Goal: Information Seeking & Learning: Find specific fact

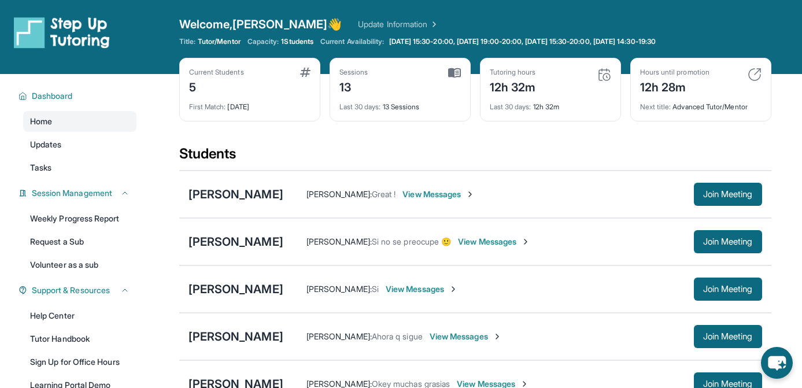
scroll to position [82, 0]
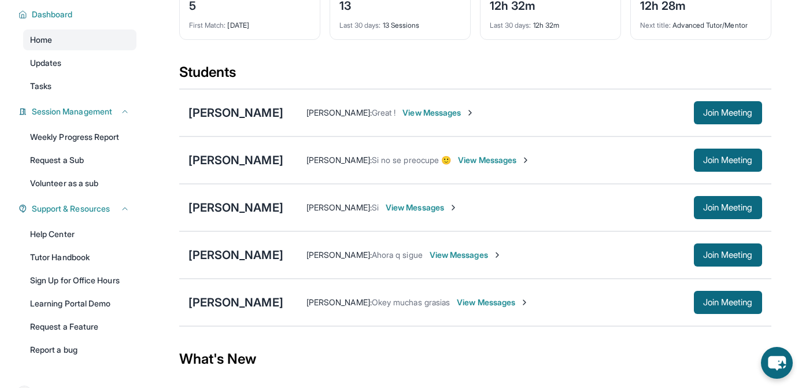
click at [459, 108] on span "View Messages" at bounding box center [439, 113] width 72 height 12
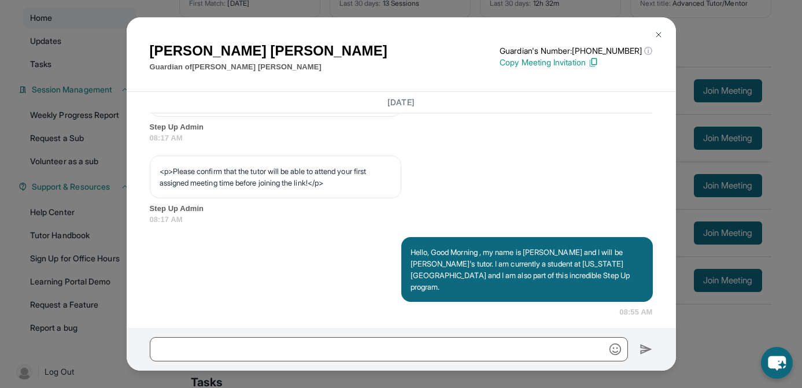
scroll to position [688, 0]
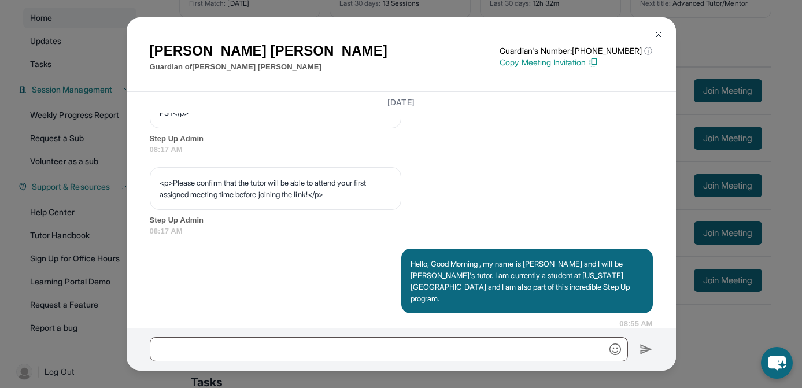
click at [654, 34] on img at bounding box center [658, 34] width 9 height 9
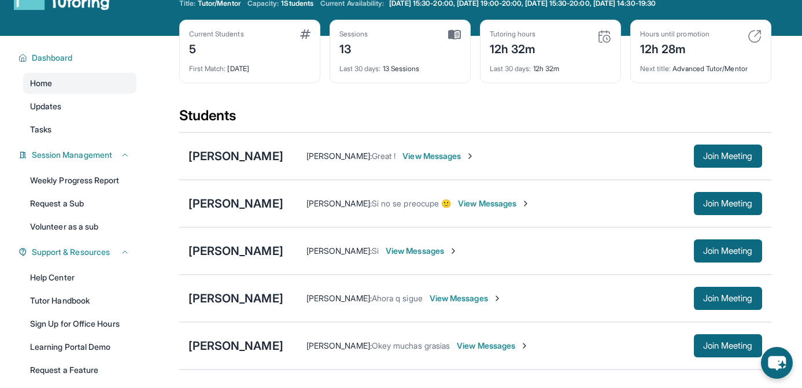
scroll to position [0, 0]
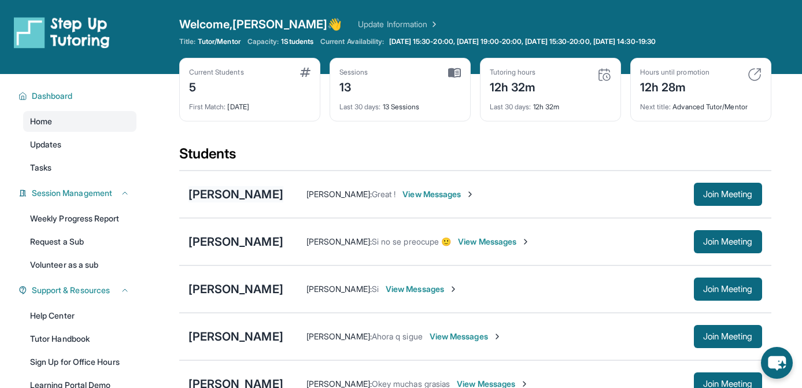
click at [222, 192] on div "[PERSON_NAME]" at bounding box center [236, 194] width 95 height 16
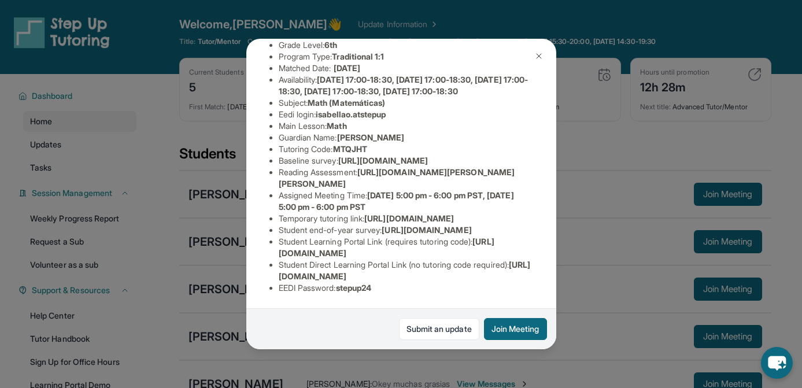
scroll to position [172, 2]
click at [337, 109] on span "isabellao.atstepup" at bounding box center [351, 114] width 70 height 10
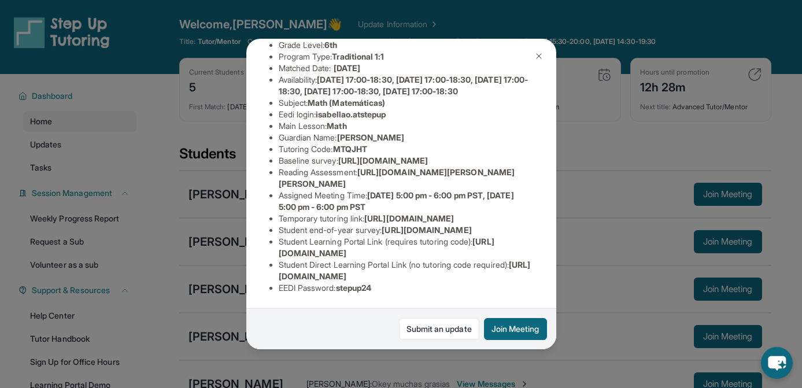
click at [344, 289] on span "stepup24" at bounding box center [354, 288] width 36 height 10
click at [345, 289] on span "stepup24" at bounding box center [354, 288] width 36 height 10
drag, startPoint x: 480, startPoint y: 250, endPoint x: 275, endPoint y: 241, distance: 205.0
click at [275, 241] on ul "Preferred Language of Guardian: English District: [GEOGRAPHIC_DATA] Unified Sch…" at bounding box center [402, 155] width 264 height 278
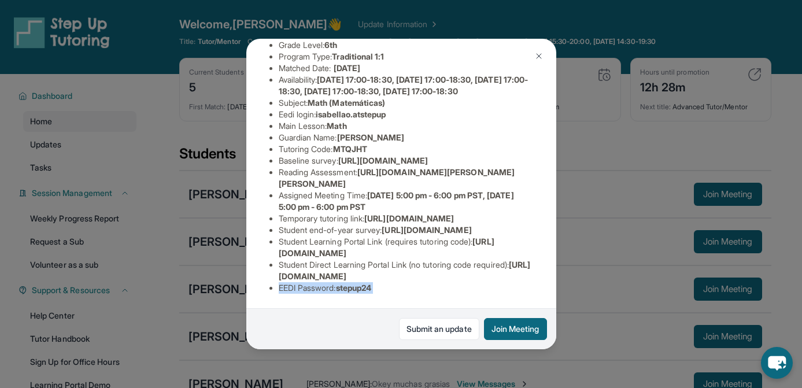
scroll to position [209, 2]
click at [343, 144] on span "MTQJHT" at bounding box center [350, 149] width 34 height 10
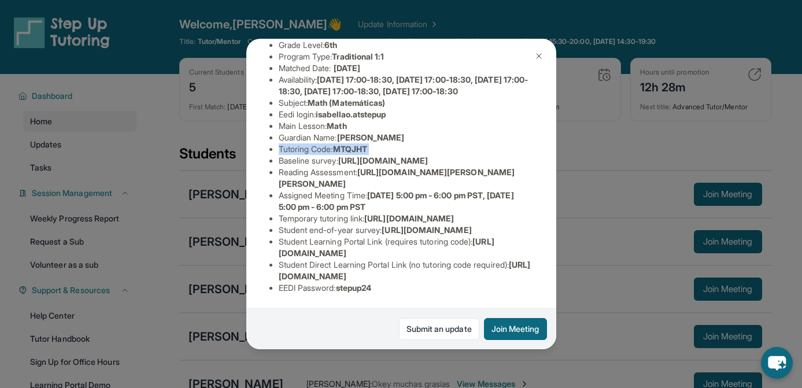
click at [539, 60] on img at bounding box center [539, 55] width 9 height 9
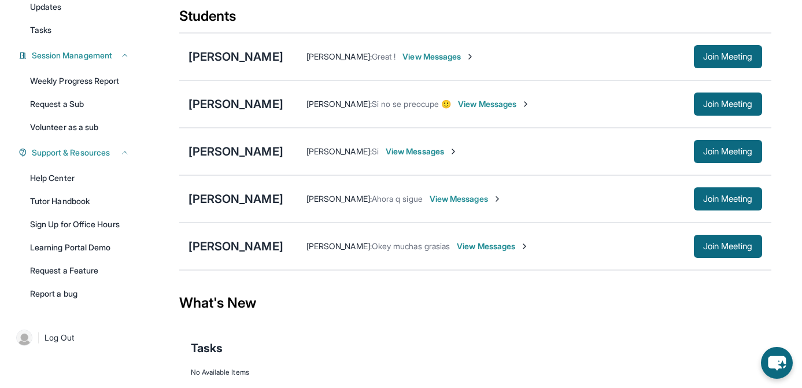
scroll to position [153, 0]
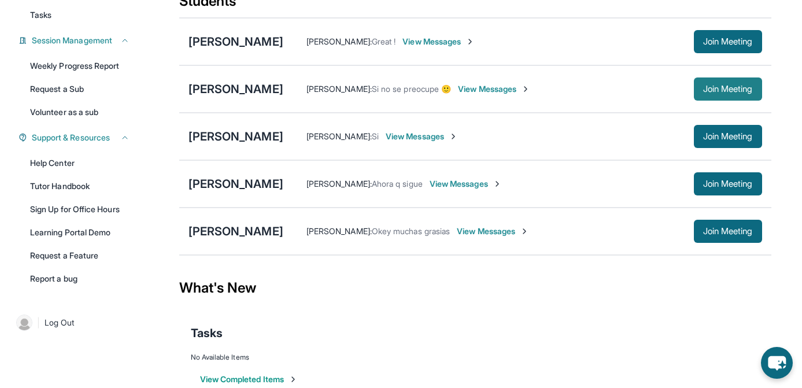
click at [713, 86] on span "Join Meeting" at bounding box center [729, 89] width 50 height 7
